Goal: Check status: Check status

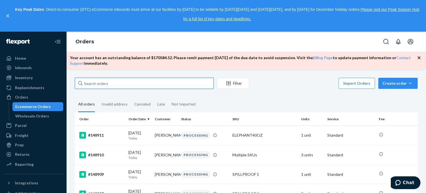
click at [116, 87] on input "text" at bounding box center [144, 83] width 139 height 11
paste input "#148914"
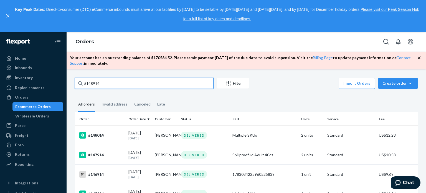
click at [111, 83] on input "#148914" at bounding box center [144, 83] width 139 height 11
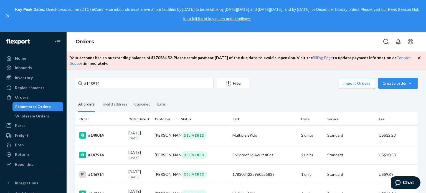
drag, startPoint x: 11, startPoint y: 16, endPoint x: 2, endPoint y: 15, distance: 8.9
click at [2, 15] on div "Key Peak Dates : Direct-to-consumer (DTC) eCommerce inbounds must arrive at our…" at bounding box center [213, 16] width 426 height 32
click at [8, 16] on icon "close," at bounding box center [7, 15] width 3 height 3
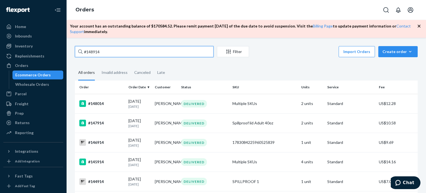
click at [109, 54] on input "#148914" at bounding box center [144, 51] width 139 height 11
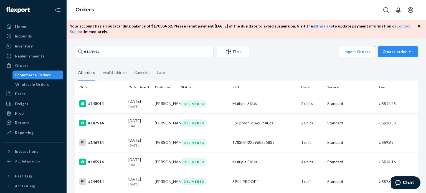
click at [420, 26] on icon "button" at bounding box center [419, 26] width 3 height 3
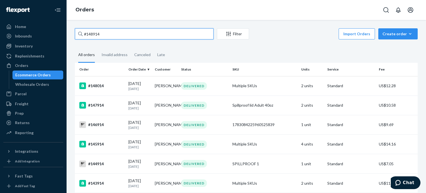
click at [120, 30] on input "#148914" at bounding box center [144, 33] width 139 height 11
click at [87, 34] on input "#148914" at bounding box center [144, 33] width 139 height 11
type input "148914"
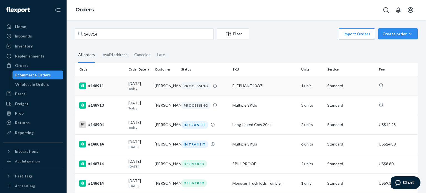
click at [100, 85] on div "#148911" at bounding box center [101, 85] width 45 height 7
